Goal: Transaction & Acquisition: Purchase product/service

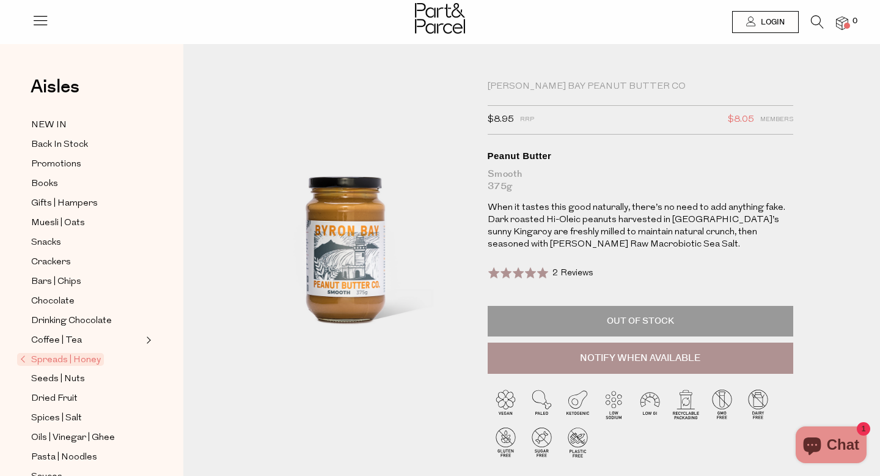
click at [813, 20] on icon at bounding box center [817, 21] width 13 height 13
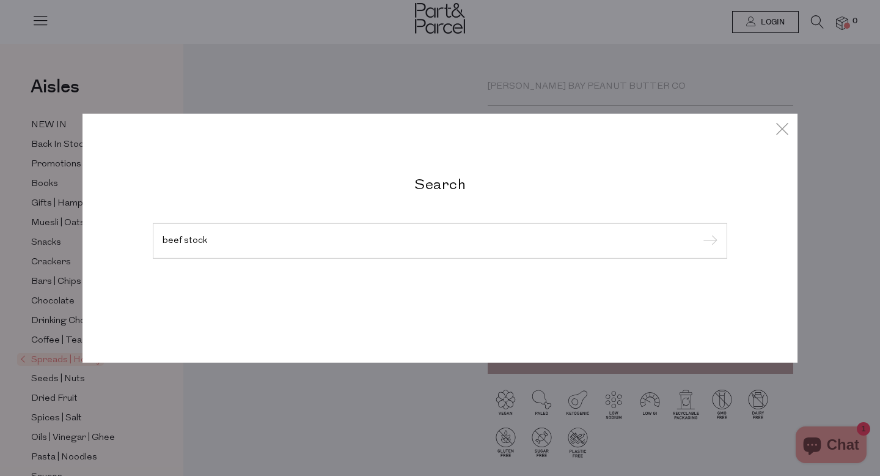
type input "beef stock"
click at [699, 232] on input "submit" at bounding box center [708, 241] width 18 height 18
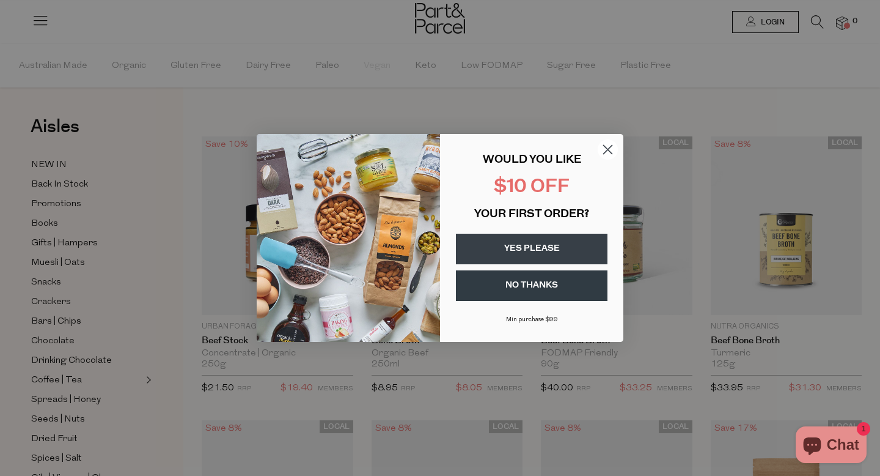
click at [609, 146] on circle "Close dialog" at bounding box center [608, 149] width 20 height 20
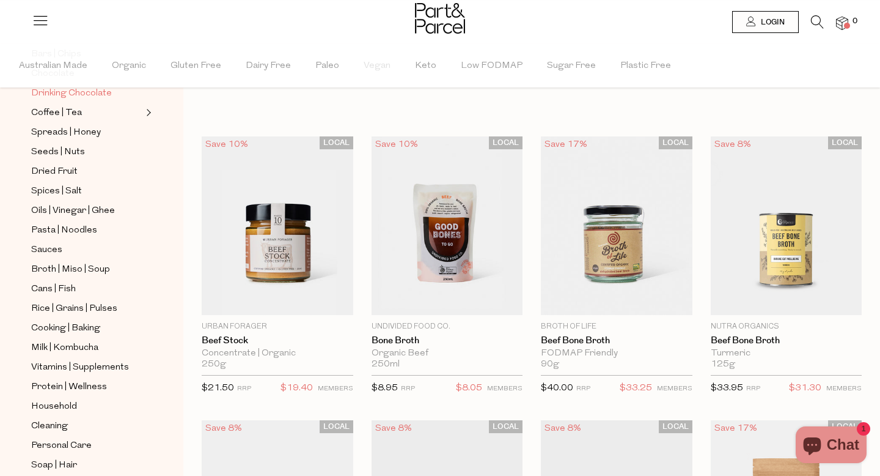
scroll to position [345, 0]
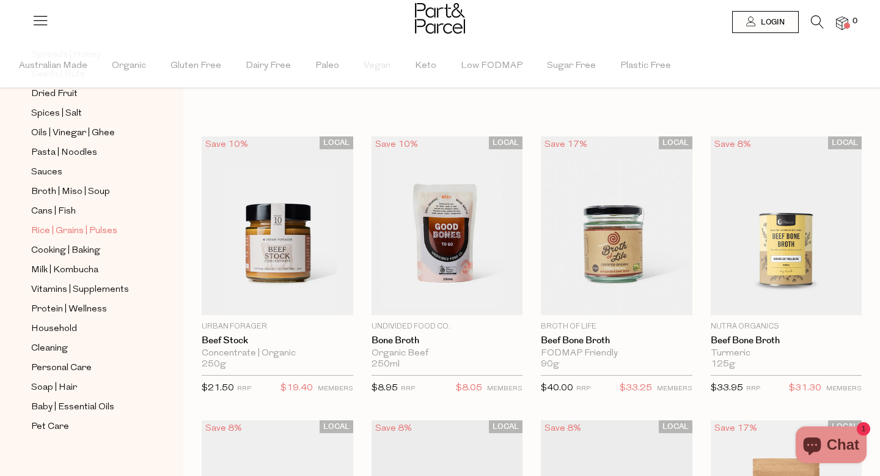
click at [78, 226] on span "Rice | Grains | Pulses" at bounding box center [74, 231] width 86 height 15
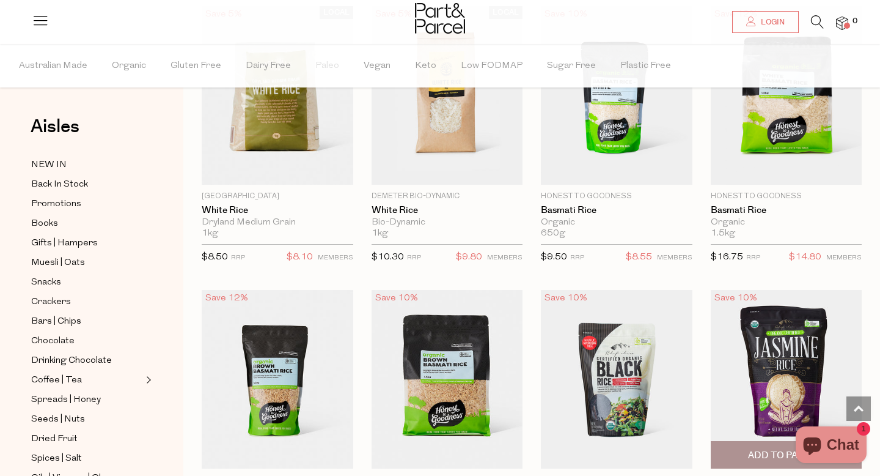
scroll to position [517, 0]
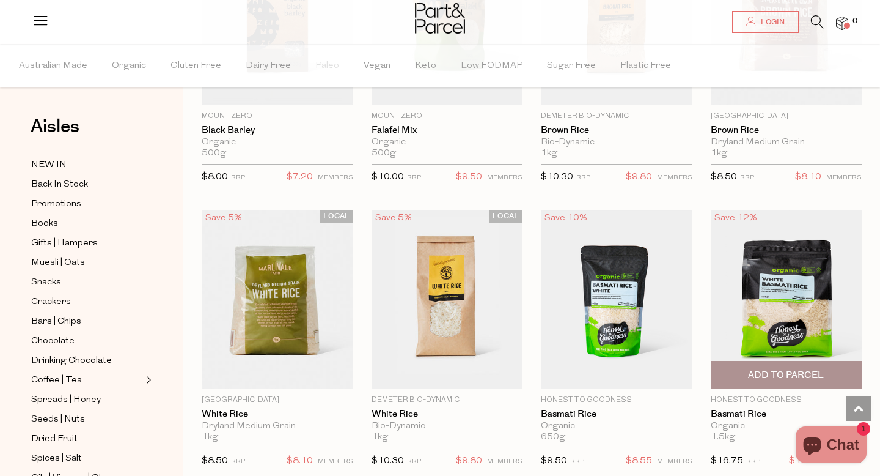
click at [790, 284] on img at bounding box center [787, 299] width 152 height 178
